Goal: Transaction & Acquisition: Purchase product/service

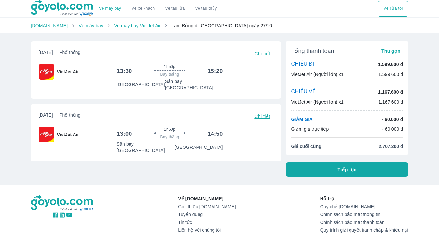
click at [136, 26] on link "Vé máy bay VietJet Air" at bounding box center [137, 25] width 47 height 5
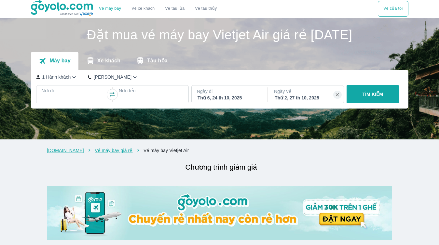
click at [54, 89] on p "Nơi đi" at bounding box center [74, 91] width 64 height 7
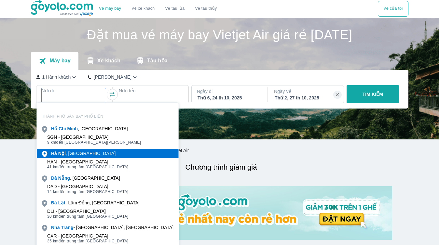
click at [66, 154] on div "Hà Nội , Việt nam" at bounding box center [83, 153] width 64 height 7
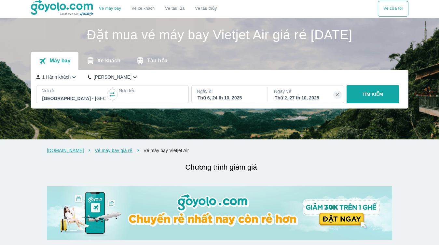
click at [138, 95] on div at bounding box center [150, 99] width 63 height 8
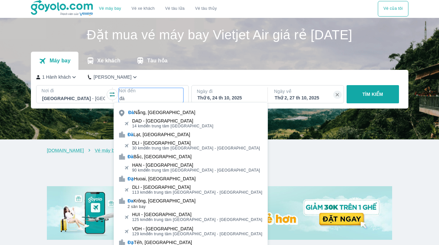
type input "đà"
click at [172, 135] on div "Đà Lạt, Việt Nam" at bounding box center [191, 134] width 154 height 9
click at [164, 142] on div "DLI - Sân bay Liên Khương" at bounding box center [196, 143] width 128 height 5
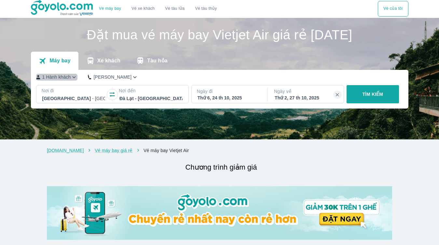
click at [70, 79] on p "1 Hành khách" at bounding box center [56, 77] width 29 height 7
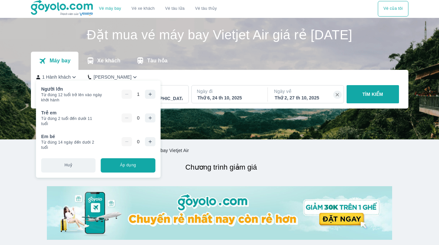
click at [152, 96] on icon "button" at bounding box center [149, 94] width 5 height 5
click at [379, 99] on button "TÌM KIẾM" at bounding box center [373, 94] width 52 height 18
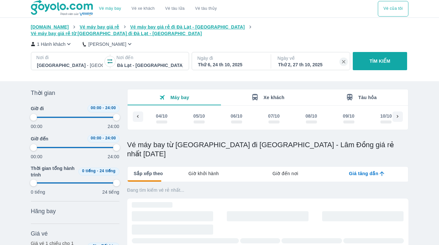
scroll to position [0, 581]
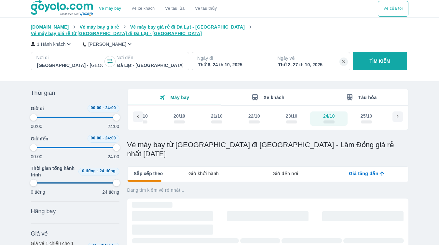
type input "97.9166666666667"
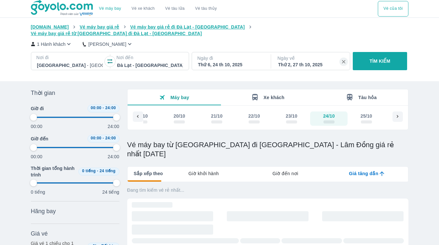
type input "97.9166666666667"
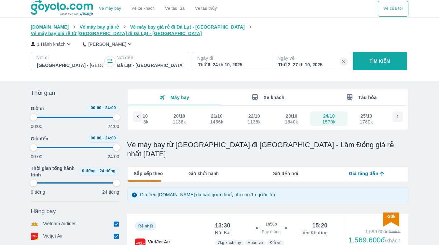
type input "97.9166666666667"
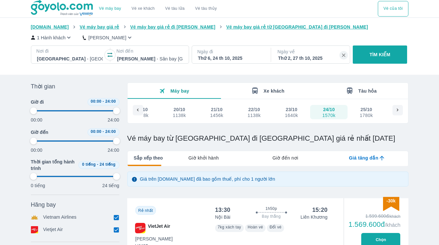
type input "97.9166666666667"
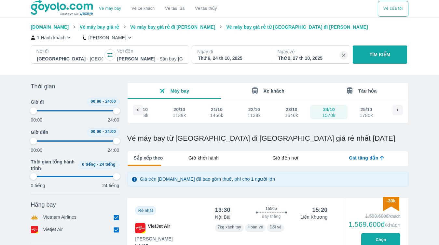
type input "97.9166666666667"
click at [59, 36] on p "1 Hành khách" at bounding box center [51, 37] width 29 height 7
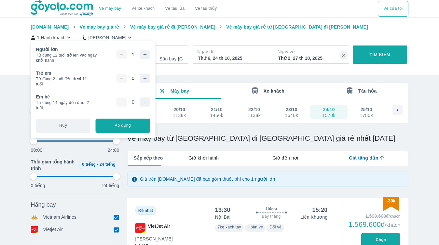
type input "97.9166666666667"
click at [146, 52] on icon "button" at bounding box center [144, 54] width 5 height 5
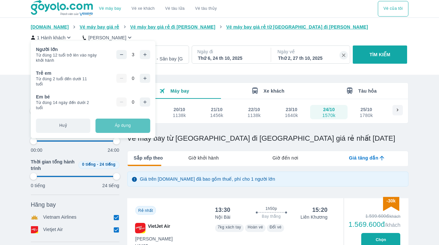
click at [128, 126] on button "Áp dụng" at bounding box center [123, 126] width 54 height 14
type input "97.9166666666667"
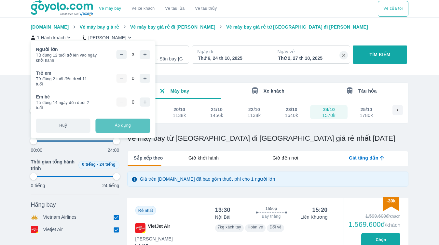
type input "97.9166666666667"
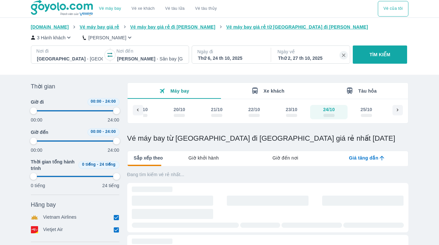
type input "97.9166666666667"
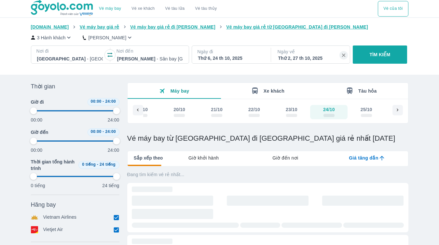
type input "97.9166666666667"
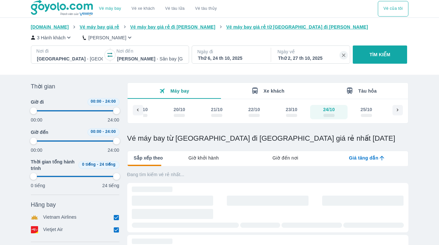
type input "97.9166666666667"
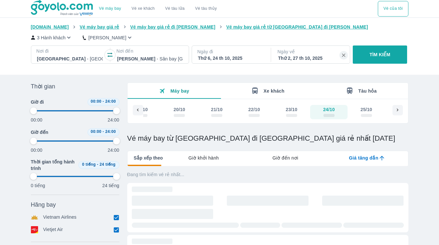
type input "97.9166666666667"
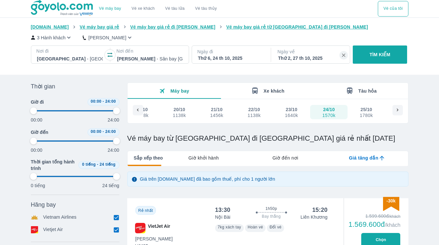
type input "97.9166666666667"
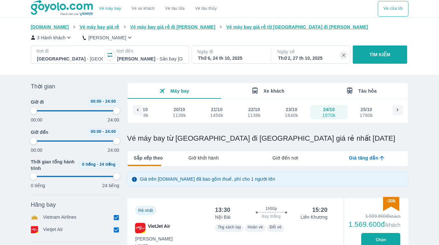
type input "97.9166666666667"
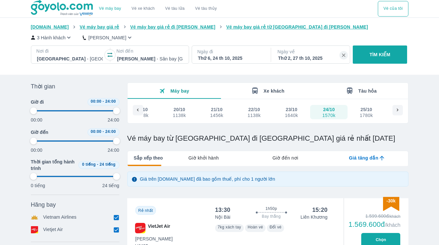
type input "97.9166666666667"
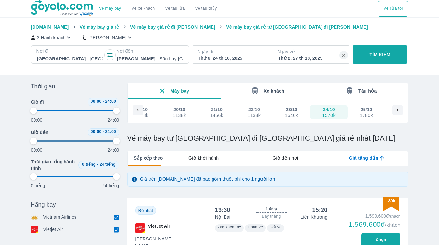
type input "97.9166666666667"
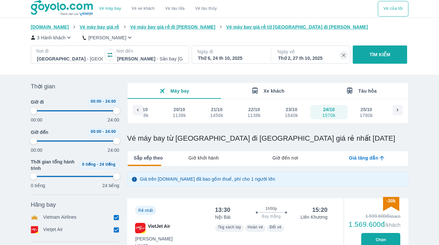
type input "97.9166666666667"
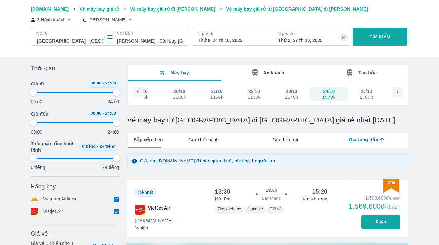
type input "97.9166666666667"
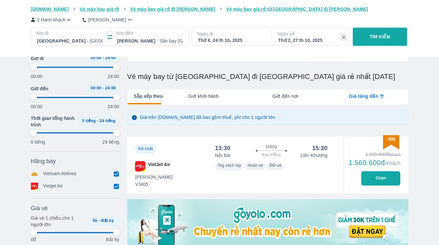
scroll to position [73, 0]
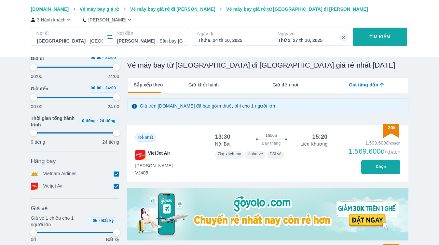
click at [377, 171] on button "Chọn" at bounding box center [380, 167] width 39 height 14
type input "97.9166666666667"
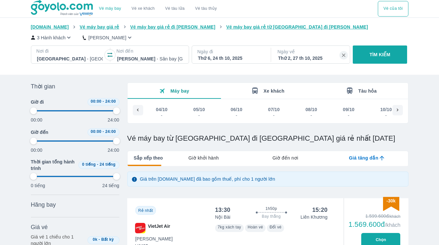
scroll to position [0, 581]
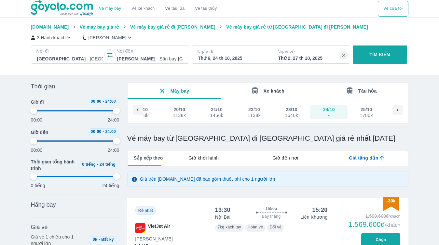
type input "97.9166666666667"
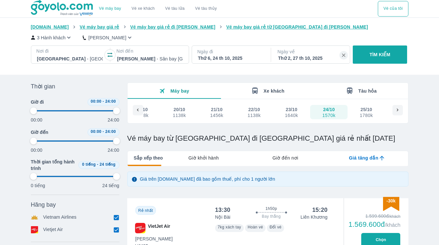
type input "97.9166666666667"
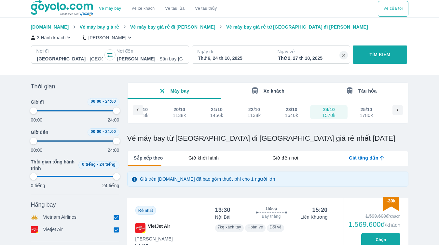
type input "97.9166666666667"
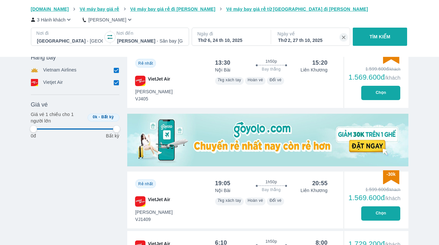
type input "97.9166666666667"
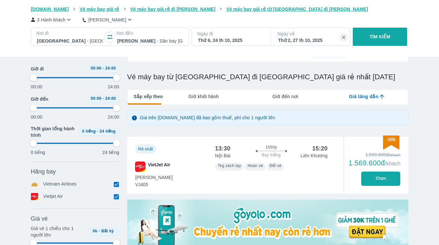
scroll to position [61, 0]
type input "97.9166666666667"
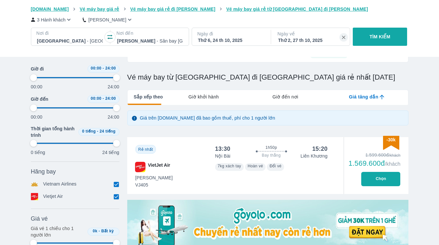
type input "97.9166666666667"
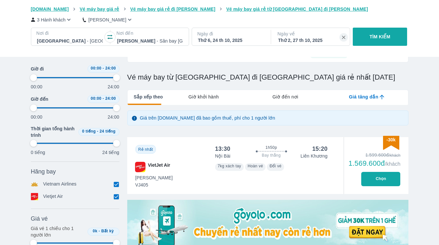
type input "97.9166666666667"
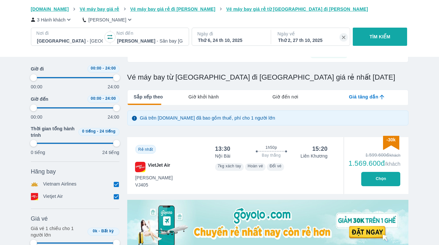
type input "97.9166666666667"
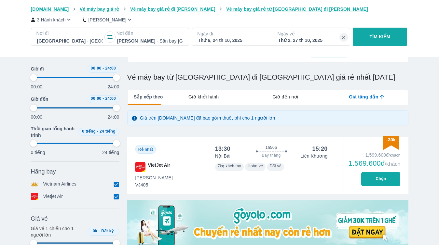
type input "97.9166666666667"
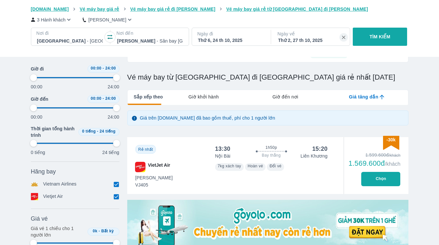
type input "97.9166666666667"
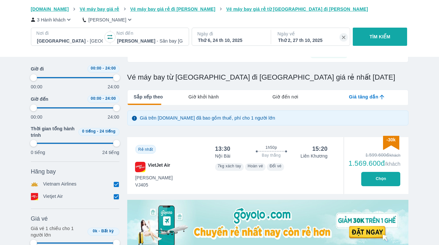
type input "97.9166666666667"
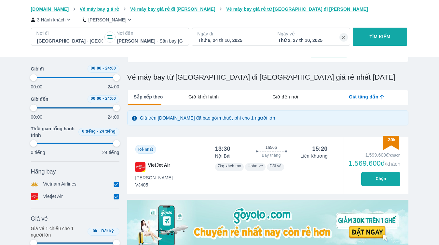
type input "97.9166666666667"
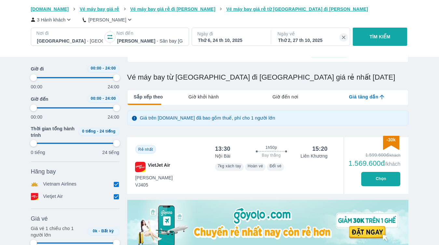
type input "97.9166666666667"
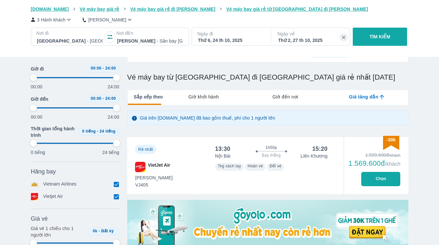
type input "97.9166666666667"
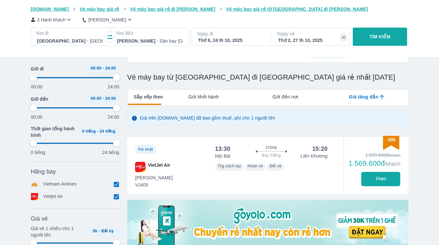
type input "97.9166666666667"
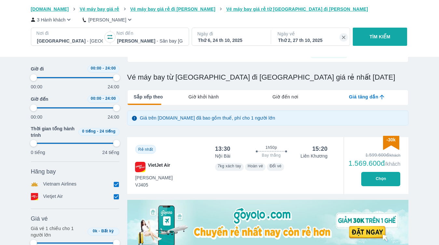
type input "97.9166666666667"
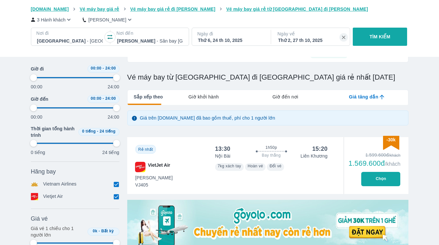
type input "97.9166666666667"
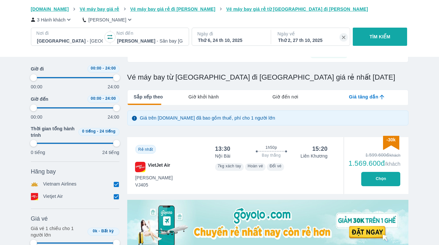
type input "97.9166666666667"
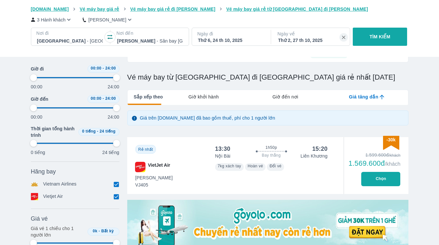
type input "97.9166666666667"
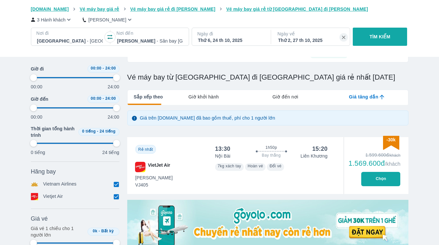
type input "97.9166666666667"
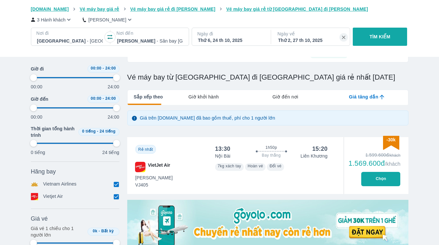
type input "97.9166666666667"
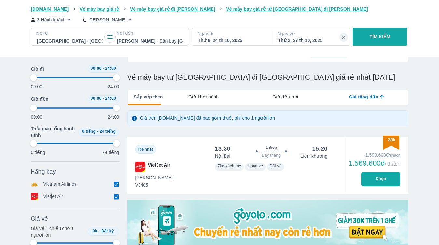
type input "97.9166666666667"
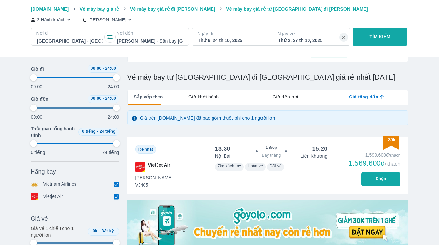
type input "97.9166666666667"
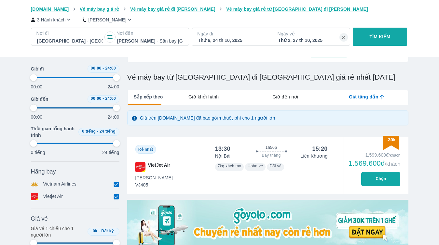
type input "97.9166666666667"
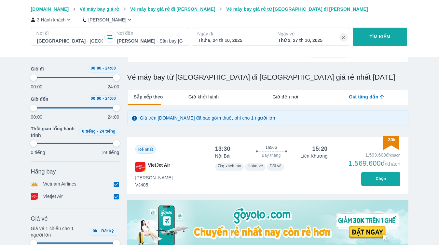
type input "97.9166666666667"
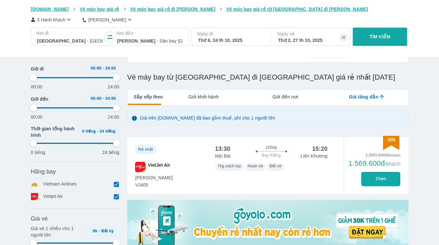
type input "97.9166666666667"
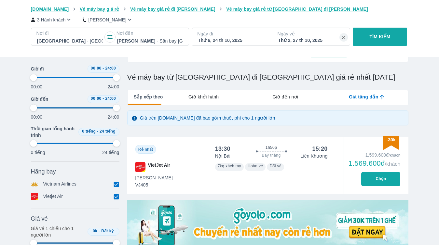
type input "97.9166666666667"
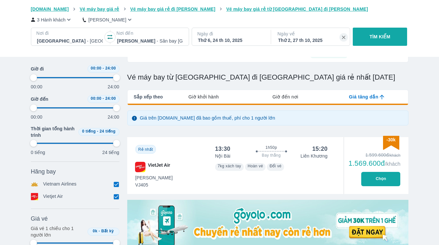
type input "97.9166666666667"
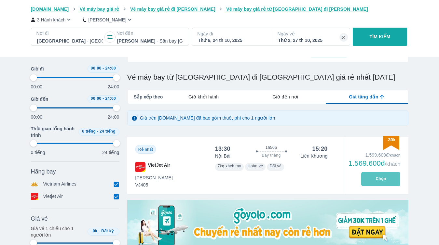
click at [385, 179] on button "Chọn" at bounding box center [380, 179] width 39 height 14
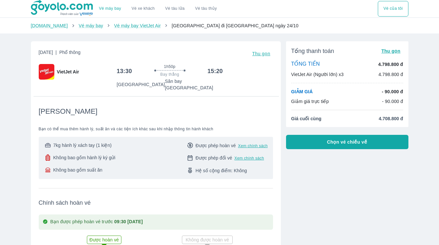
click at [62, 11] on img at bounding box center [62, 8] width 63 height 16
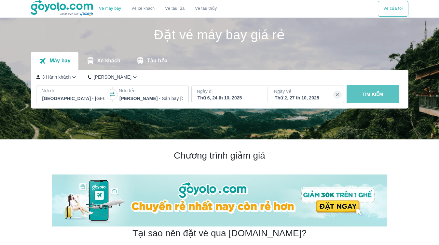
click at [391, 94] on button "TÌM KIẾM" at bounding box center [373, 94] width 52 height 18
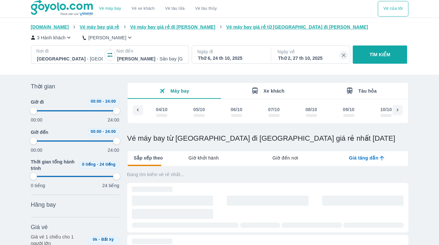
scroll to position [0, 581]
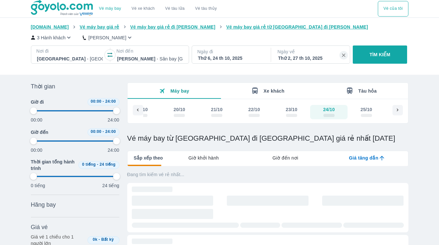
type input "97.9166666666667"
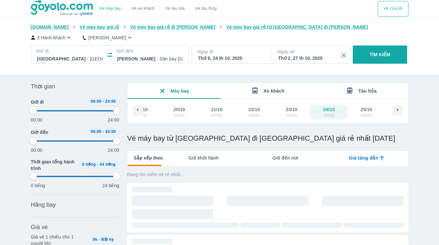
type input "97.9166666666667"
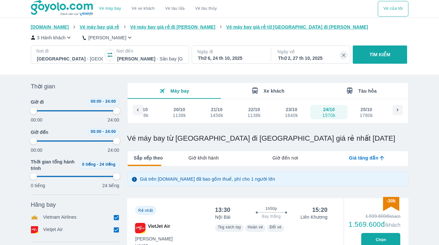
type input "97.9166666666667"
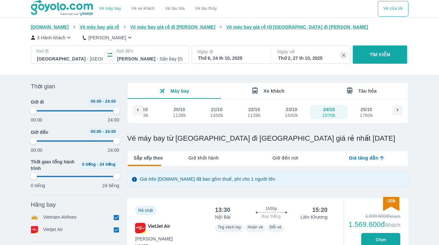
type input "97.9166666666667"
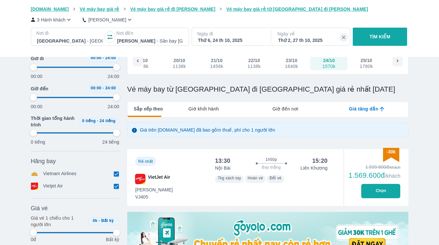
scroll to position [53, 0]
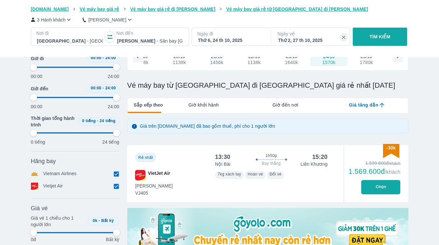
type input "97.9166666666667"
click at [382, 186] on button "Chọn" at bounding box center [380, 187] width 39 height 14
type input "97.9166666666667"
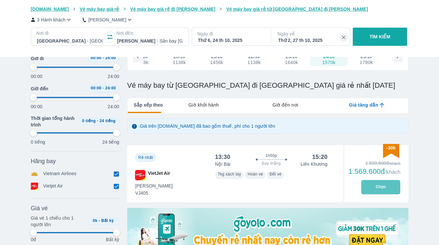
type input "97.9166666666667"
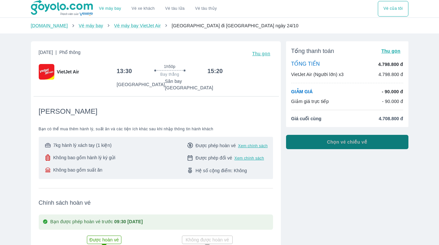
click at [357, 141] on span "Chọn vé chiều về" at bounding box center [347, 142] width 40 height 7
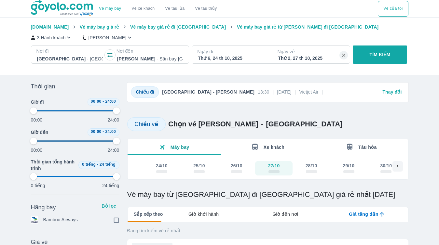
type input "97.9166666666667"
checkbox input "true"
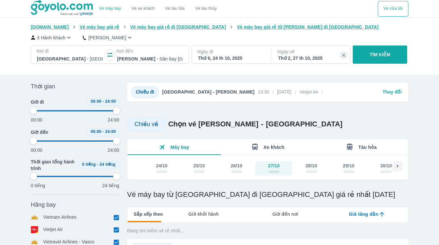
type input "97.9166666666667"
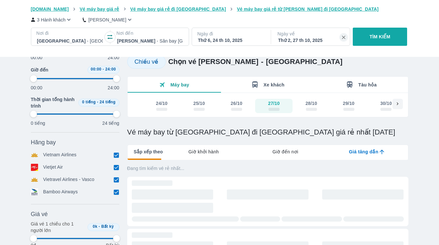
type input "97.9166666666667"
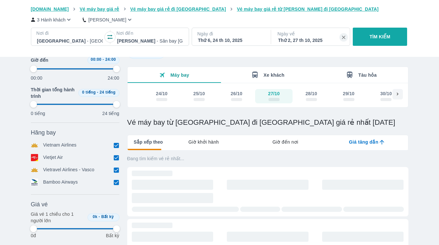
type input "97.9166666666667"
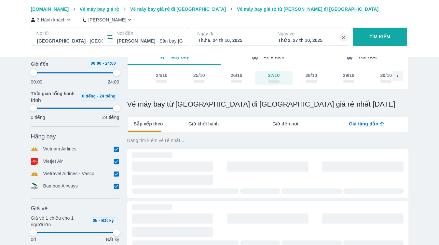
scroll to position [91, 0]
type input "97.9166666666667"
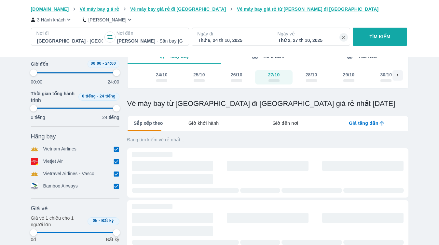
type input "97.9166666666667"
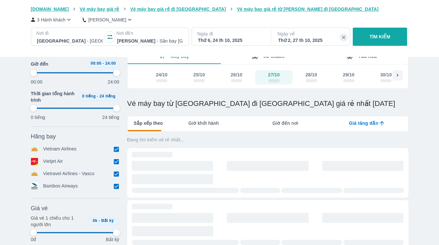
type input "97.9166666666667"
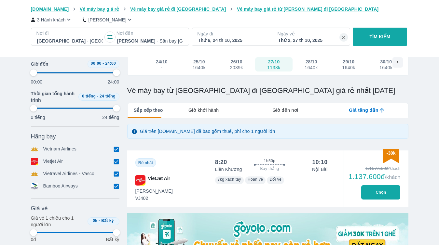
scroll to position [104, 0]
type input "97.9166666666667"
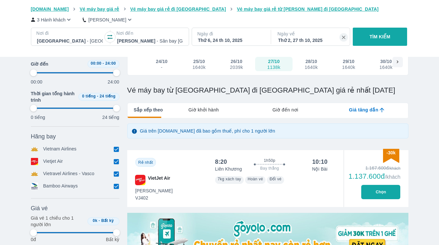
type input "97.9166666666667"
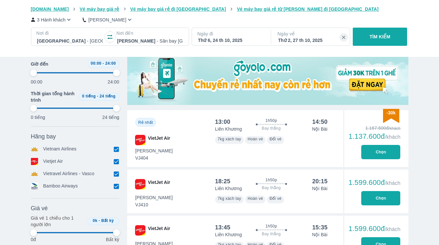
scroll to position [267, 0]
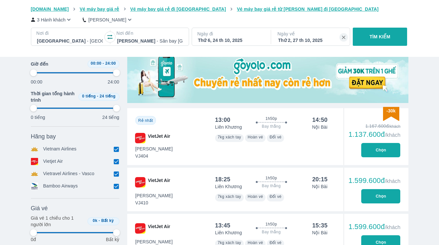
type input "97.9166666666667"
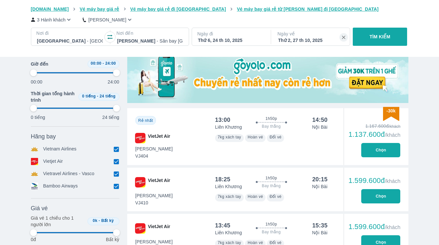
type input "97.9166666666667"
click at [382, 152] on button "Chọn" at bounding box center [380, 150] width 39 height 14
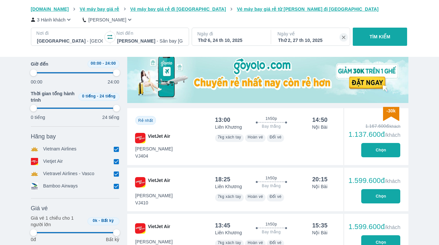
type input "97.9166666666667"
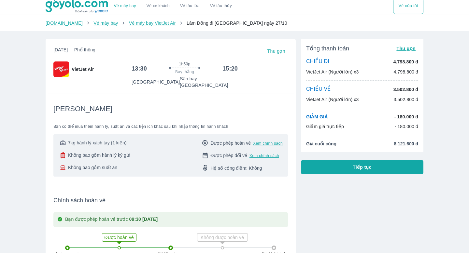
scroll to position [1, 0]
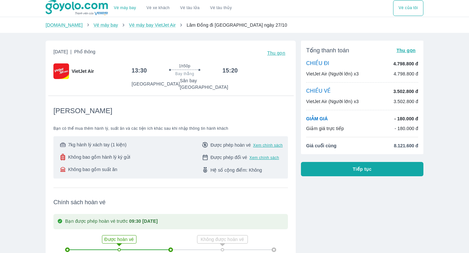
click at [349, 169] on button "Tiếp tục" at bounding box center [362, 169] width 122 height 14
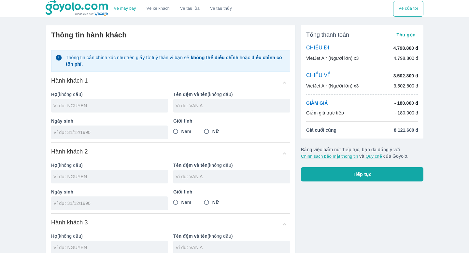
click at [124, 111] on div at bounding box center [109, 106] width 117 height 14
type input "TRAN"
click at [220, 110] on div at bounding box center [231, 106] width 117 height 14
type input "THANH HOA"
click at [212, 130] on input "Nữ" at bounding box center [206, 132] width 12 height 12
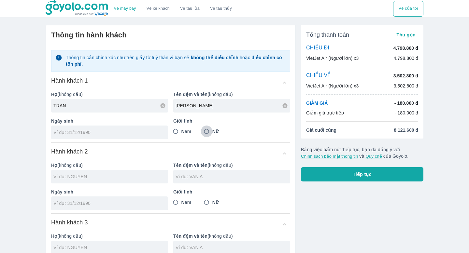
radio input "true"
click at [105, 129] on input "tel" at bounding box center [107, 132] width 108 height 7
type input "14/07/2000"
click at [120, 177] on input "text" at bounding box center [110, 176] width 115 height 7
type input "TRAN THANH HOA"
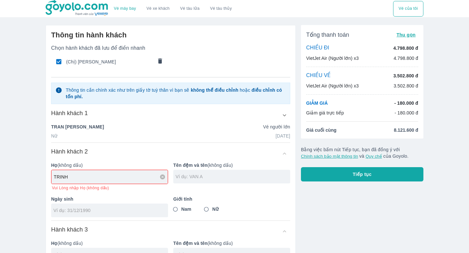
type input "TRINH"
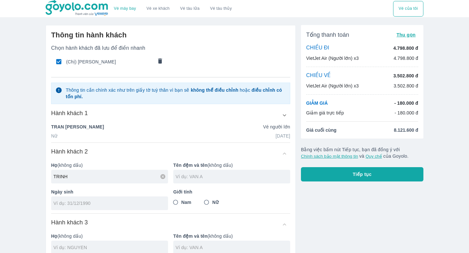
click at [216, 175] on input "text" at bounding box center [232, 176] width 115 height 7
type input "KHANH CHI"
click at [213, 204] on span "Nữ" at bounding box center [215, 202] width 6 height 7
click at [212, 204] on input "Nữ" at bounding box center [206, 203] width 12 height 12
radio input "true"
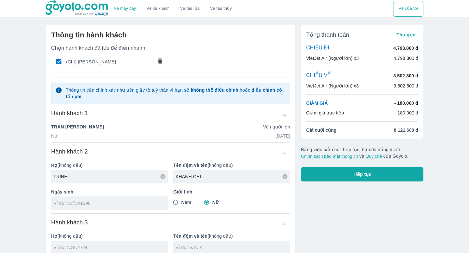
click at [114, 207] on div at bounding box center [109, 204] width 117 height 14
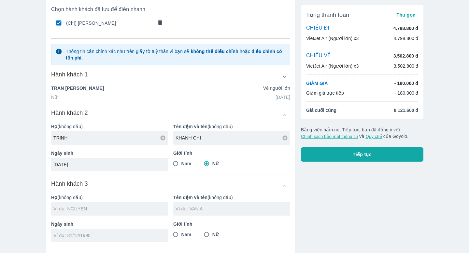
scroll to position [44, 0]
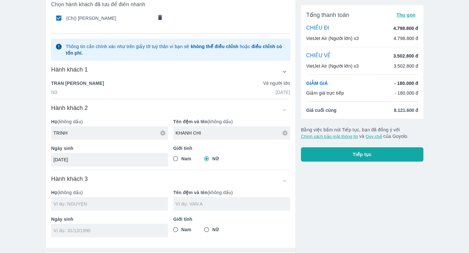
type input "27/05/2000"
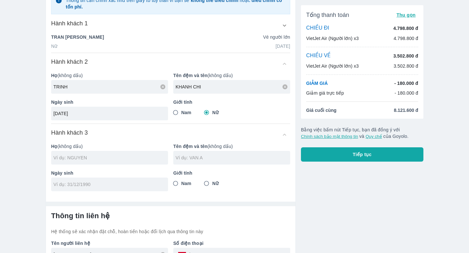
click at [128, 151] on div at bounding box center [109, 158] width 117 height 14
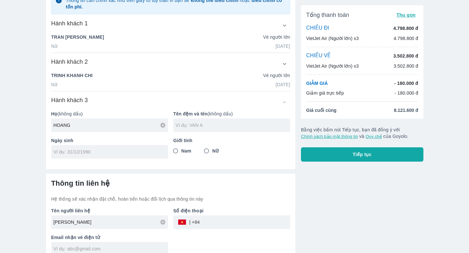
type input "HOANG"
click at [220, 126] on input "text" at bounding box center [232, 125] width 115 height 7
type input "THU HA"
click at [216, 149] on span "Nữ" at bounding box center [215, 151] width 6 height 7
click at [212, 149] on input "Nữ" at bounding box center [206, 151] width 12 height 12
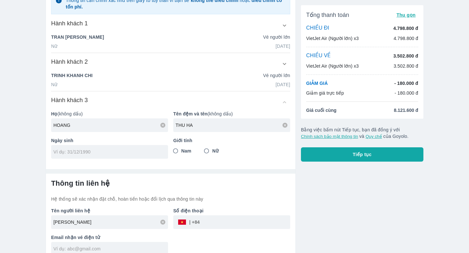
radio input "true"
click at [107, 149] on input "tel" at bounding box center [107, 152] width 108 height 7
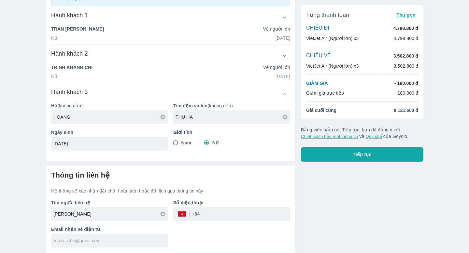
type input "28/07/2000"
click at [216, 214] on input "tel" at bounding box center [244, 214] width 90 height 16
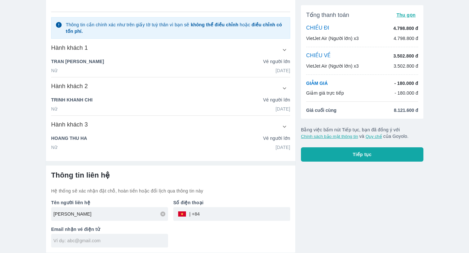
scroll to position [84, 0]
type input "359243157"
click at [134, 239] on input "text" at bounding box center [110, 241] width 115 height 7
type input "T"
type input "hoathanhtran.work@gmail.com"
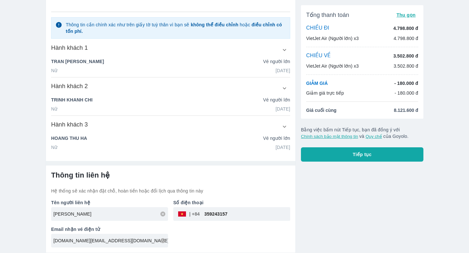
click at [340, 220] on div "Tổng thanh toán Thu gọn CHIỀU ĐI 4.798.800 đ VietJet Air (Người lớn) x3 4.798.8…" at bounding box center [359, 94] width 128 height 317
click at [360, 159] on button "Tiếp tục" at bounding box center [362, 154] width 122 height 14
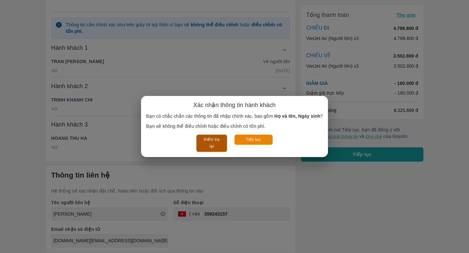
click at [213, 143] on button "Kiểm tra lại" at bounding box center [211, 143] width 30 height 17
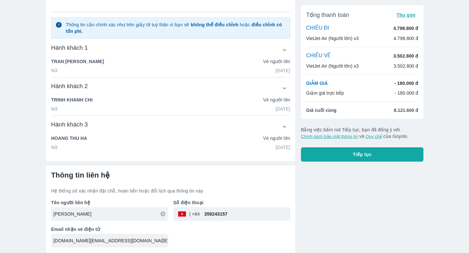
scroll to position [0, 0]
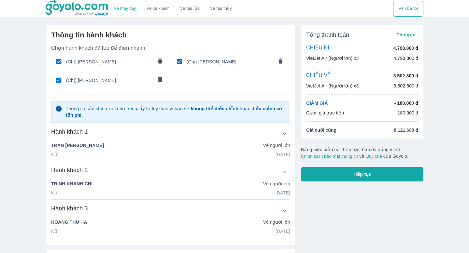
click at [121, 60] on span "(Chị) TRAN THANH HOA" at bounding box center [109, 62] width 87 height 7
type input "TRINH"
type input "KHANH CHI"
type input "27/05/2000"
type input "HOANG"
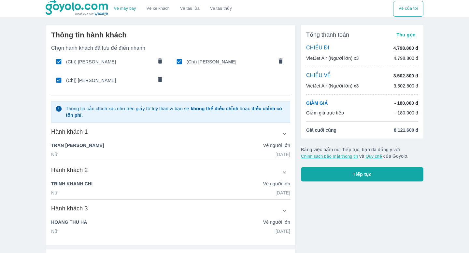
type input "THU HA"
type input "28/07/2000"
radio input "false"
type input "TRINH KHANH CHI"
checkbox input "false"
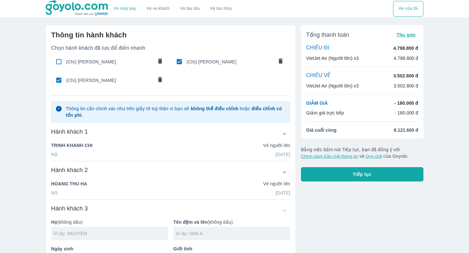
click at [121, 60] on span "(Chị) TRAN THANH HOA" at bounding box center [109, 62] width 87 height 7
type input "TRAN"
type input "THANH HOA"
type input "14/07/2000"
radio input "true"
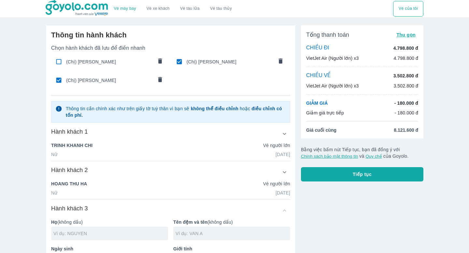
checkbox input "true"
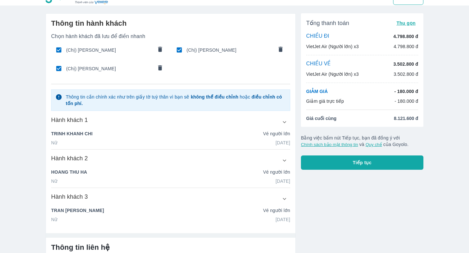
scroll to position [14, 0]
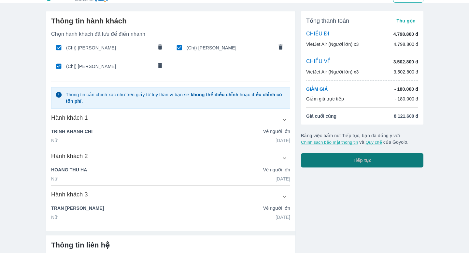
click at [376, 162] on button "Tiếp tục" at bounding box center [362, 160] width 122 height 14
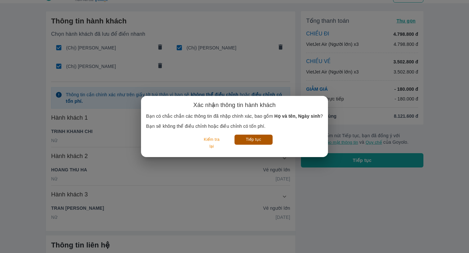
click at [259, 143] on button "Tiếp tục" at bounding box center [253, 140] width 38 height 10
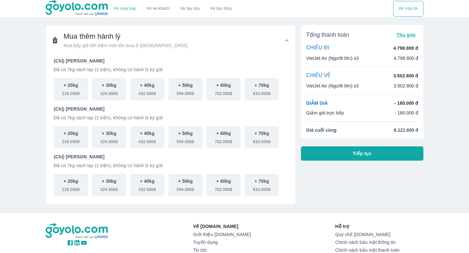
click at [376, 155] on button "Tiếp tục" at bounding box center [362, 153] width 122 height 14
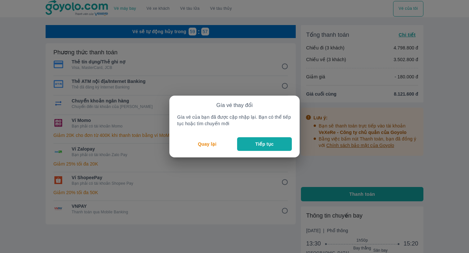
click at [273, 146] on p "Tiếp tục" at bounding box center [264, 144] width 18 height 7
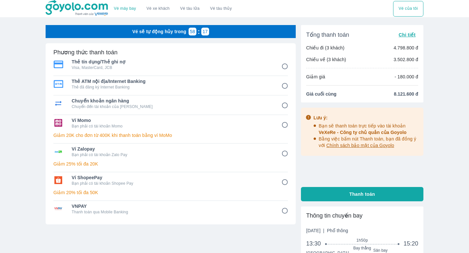
click at [284, 65] on input "1" at bounding box center [284, 66] width 13 height 13
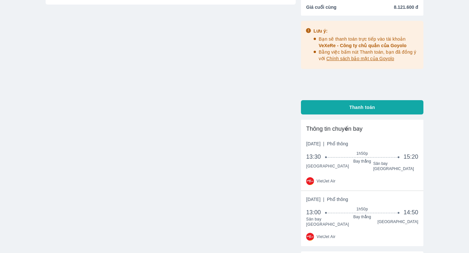
scroll to position [117, 0]
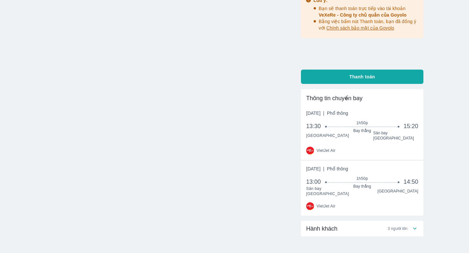
click at [360, 76] on span "Thanh toán" at bounding box center [362, 77] width 26 height 7
radio input "true"
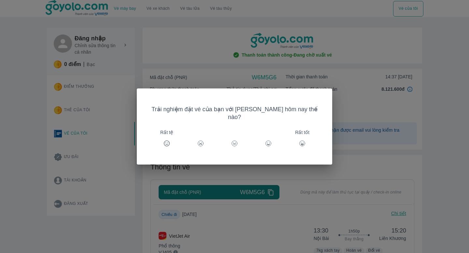
click at [299, 141] on circle at bounding box center [302, 144] width 6 height 6
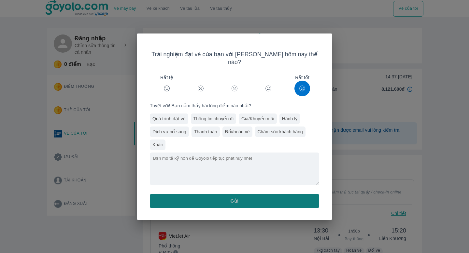
click at [244, 199] on button "Gửi" at bounding box center [234, 201] width 169 height 14
